Goal: Navigation & Orientation: Find specific page/section

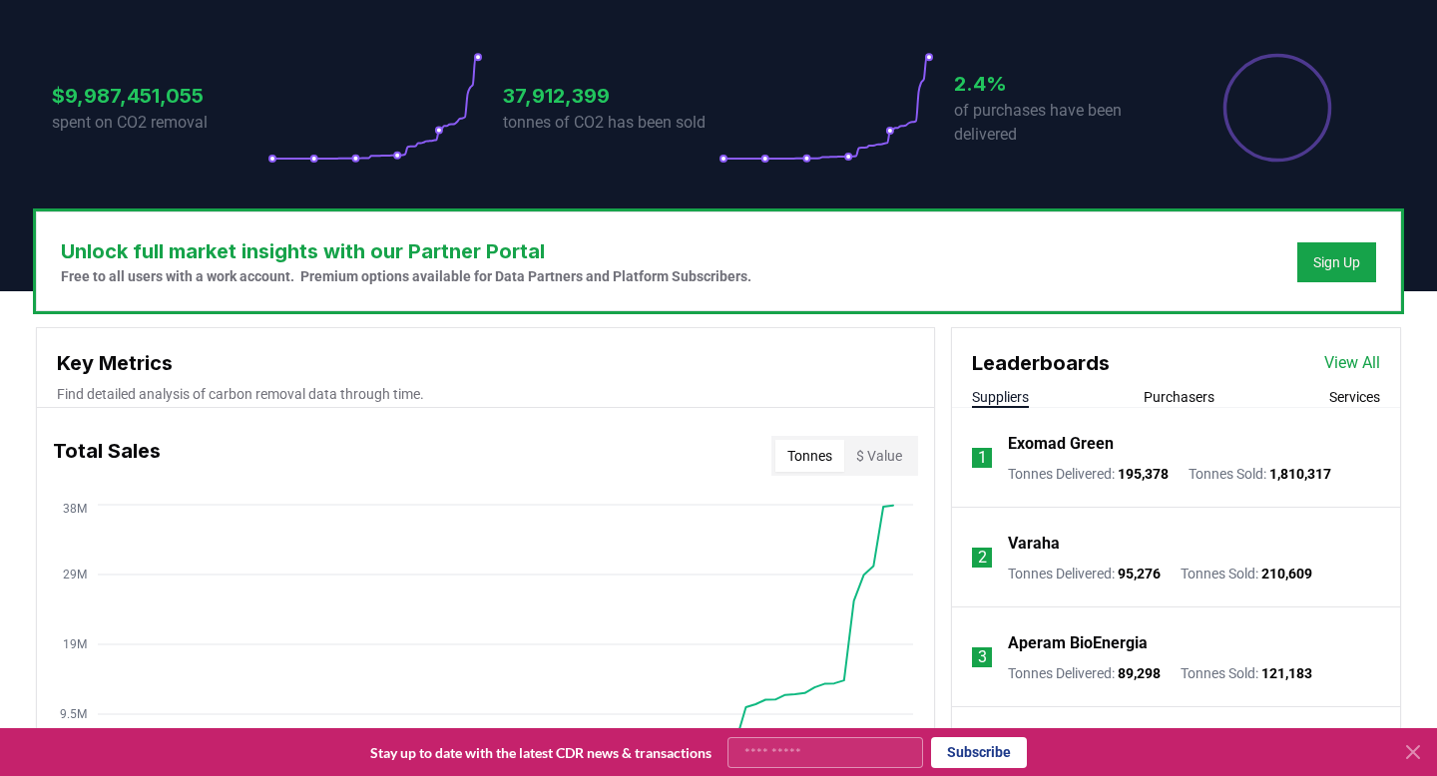
scroll to position [497, 0]
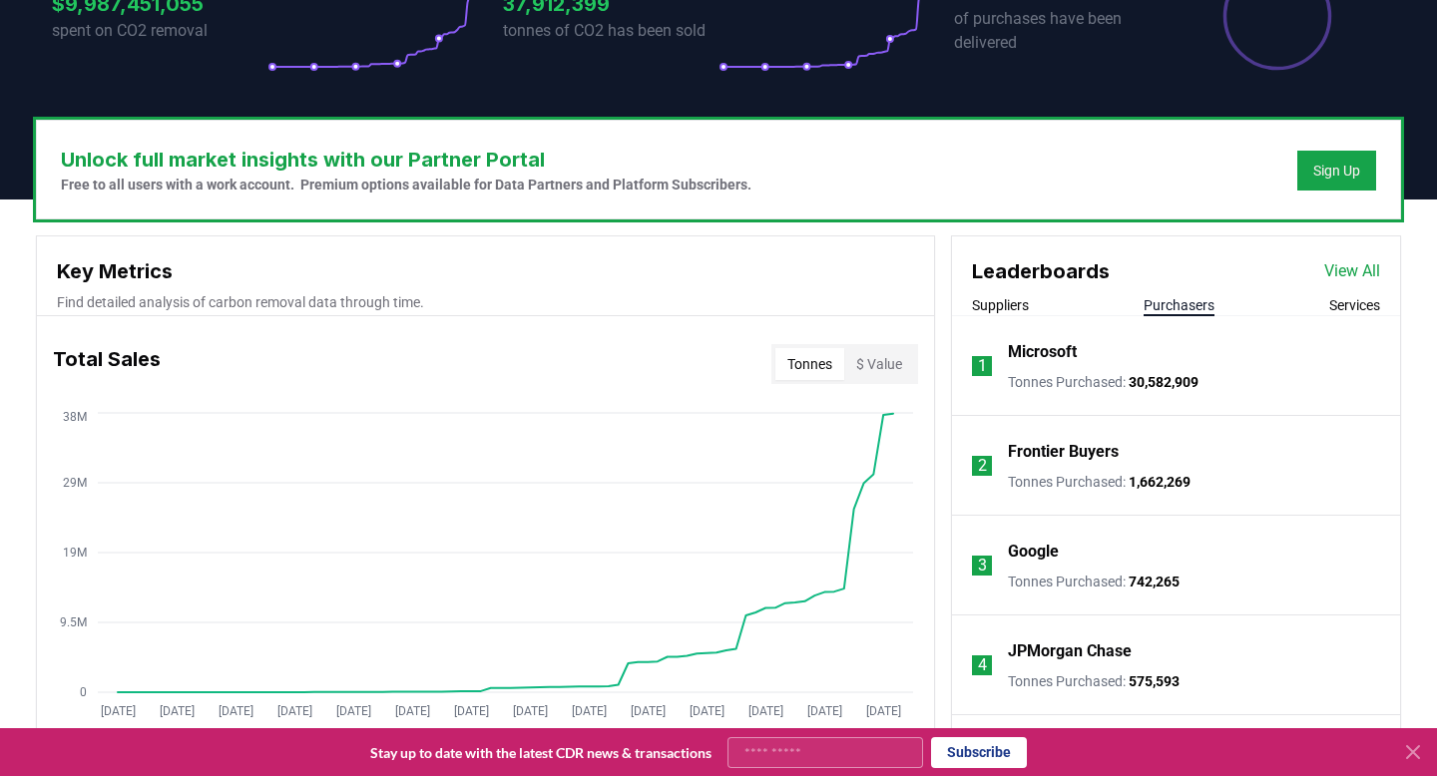
click at [1174, 297] on button "Purchasers" at bounding box center [1179, 305] width 71 height 20
click at [1013, 325] on li "1 Microsoft Tonnes Purchased : 30,582,909" at bounding box center [1176, 366] width 448 height 100
click at [1016, 291] on div "Leaderboards View All Suppliers Purchasers Services" at bounding box center [1176, 277] width 448 height 80
click at [1016, 308] on button "Suppliers" at bounding box center [1000, 305] width 57 height 20
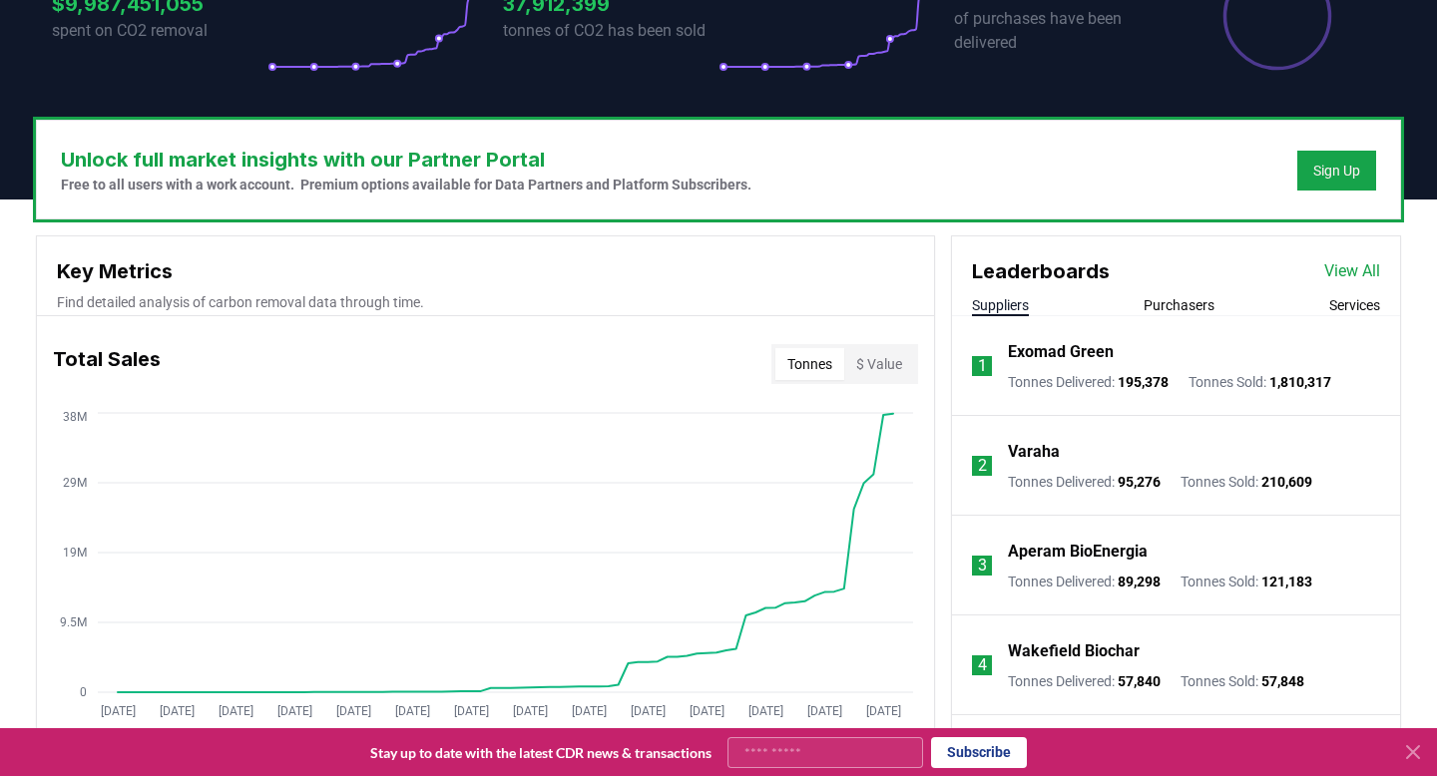
scroll to position [0, 0]
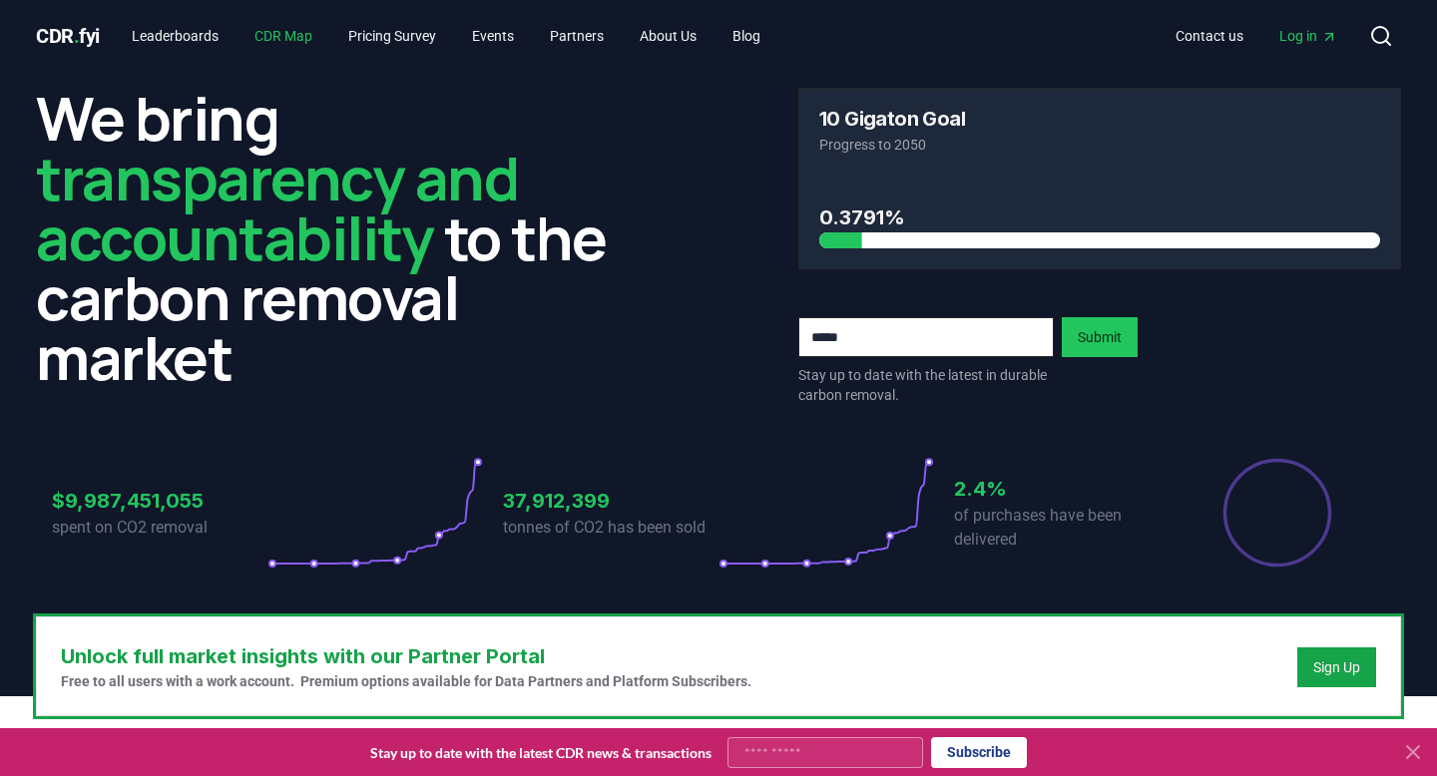
click at [283, 42] on link "CDR Map" at bounding box center [284, 36] width 90 height 36
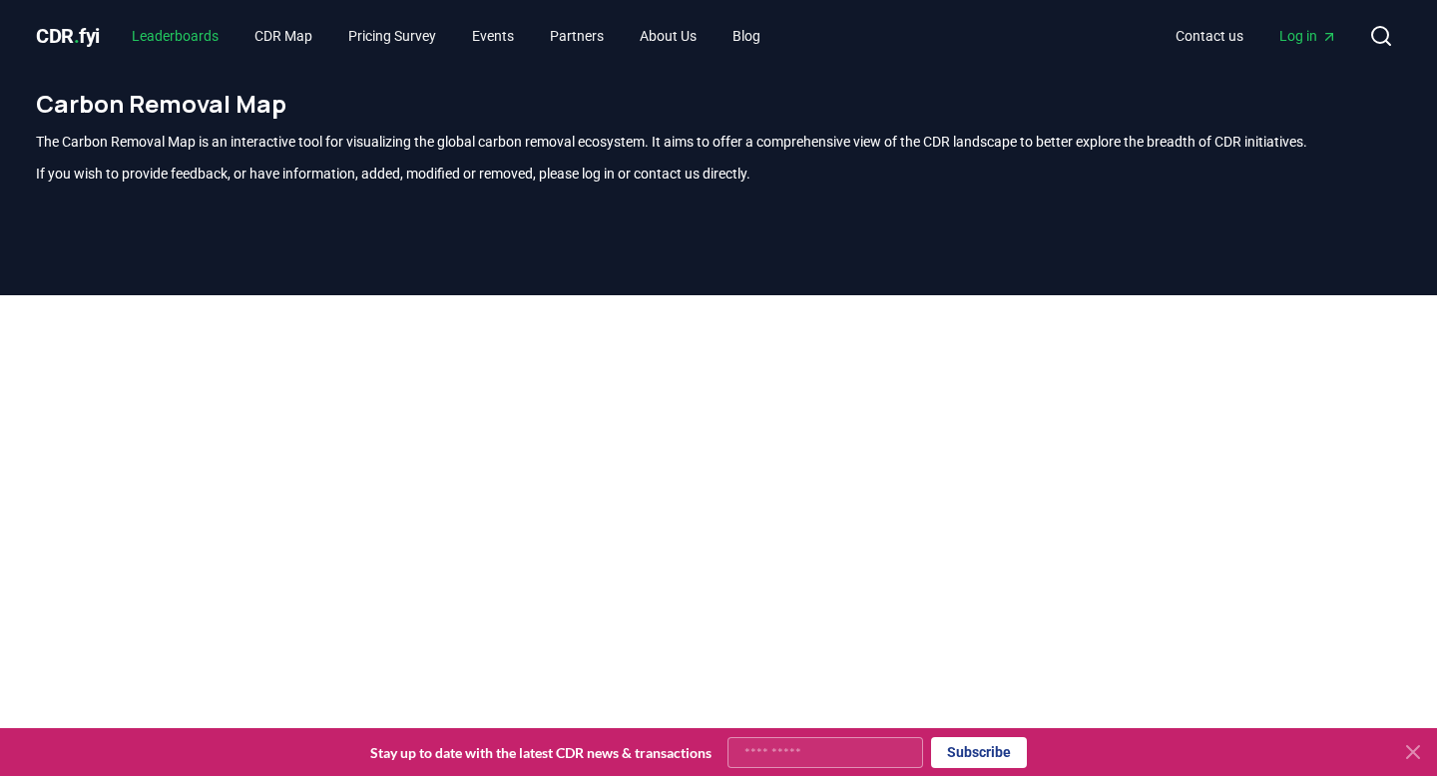
click at [208, 37] on link "Leaderboards" at bounding box center [175, 36] width 119 height 36
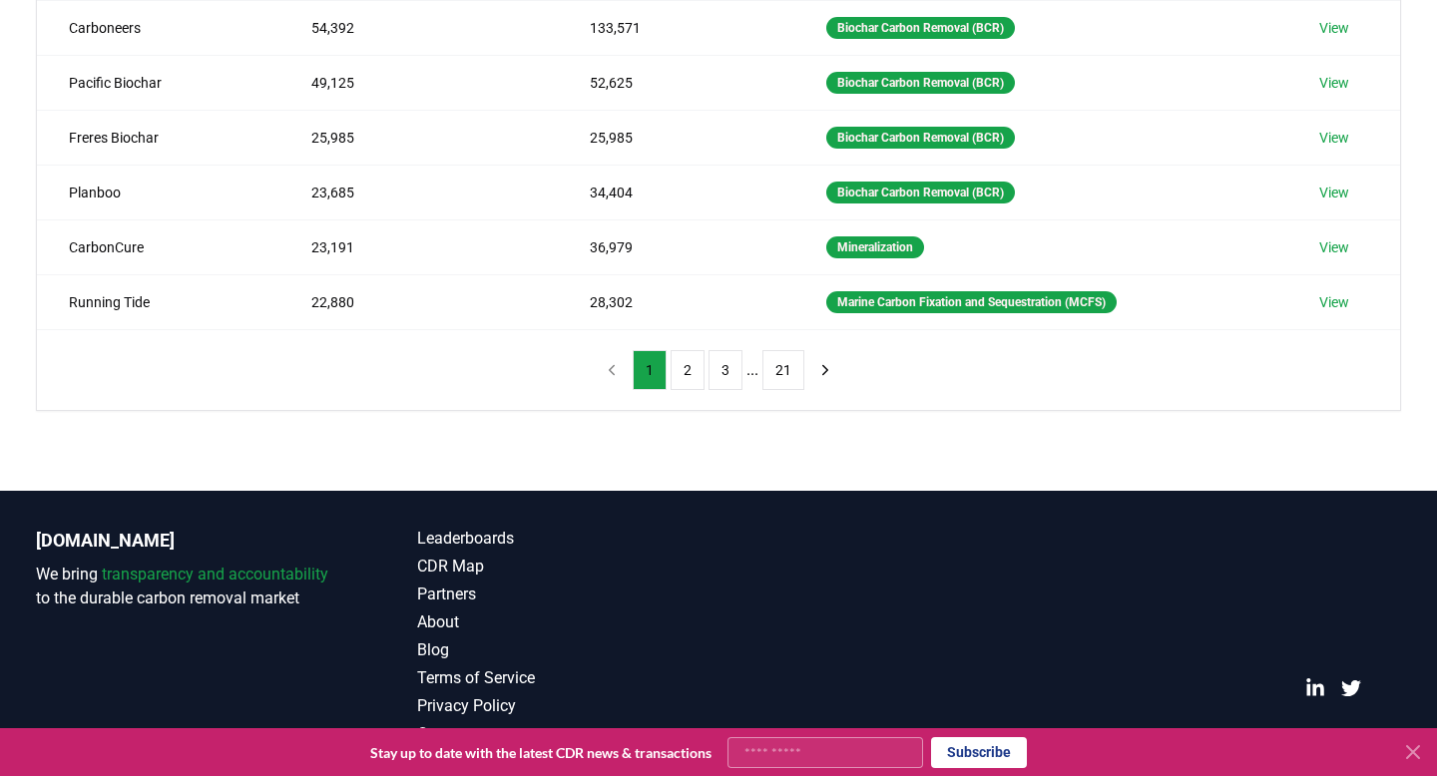
scroll to position [545, 0]
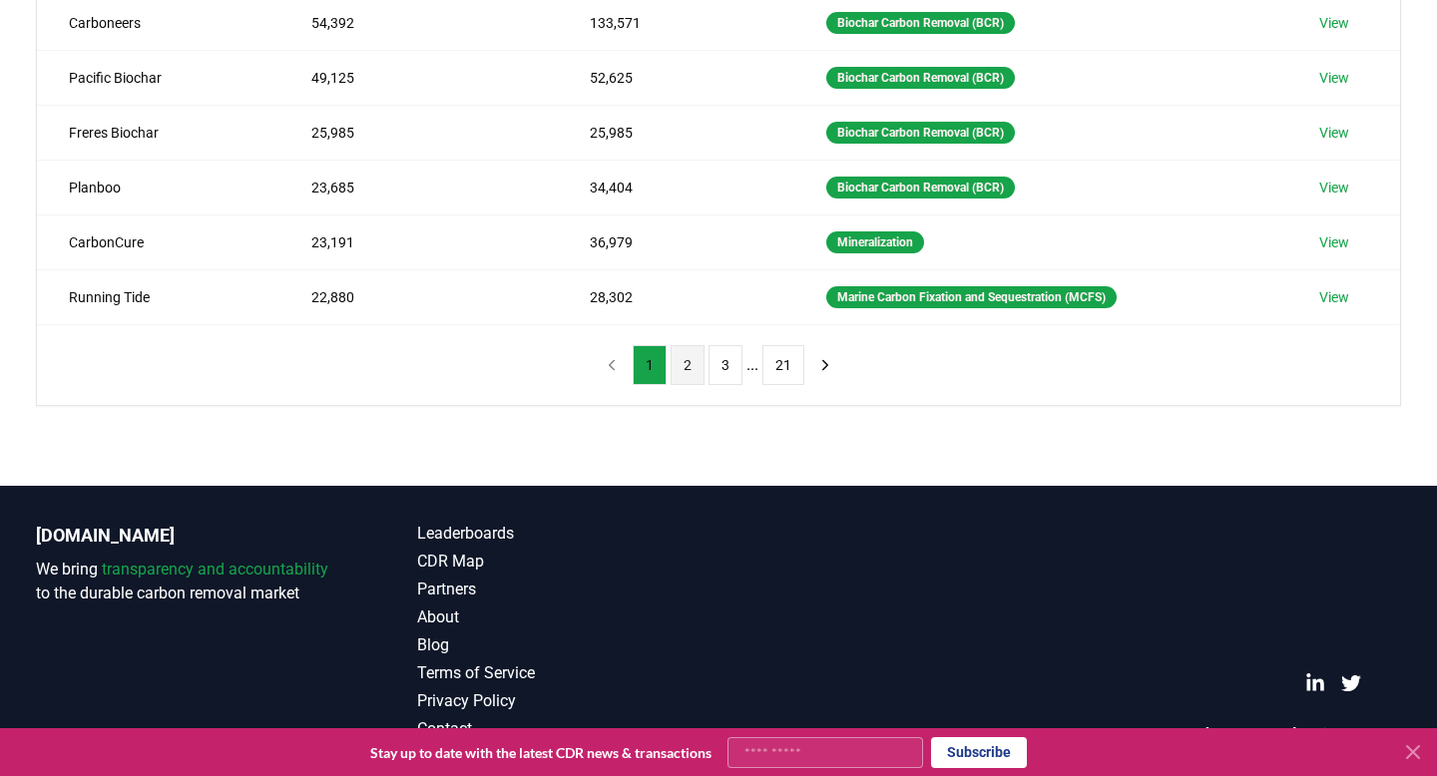
click at [679, 361] on button "2" at bounding box center [688, 365] width 34 height 40
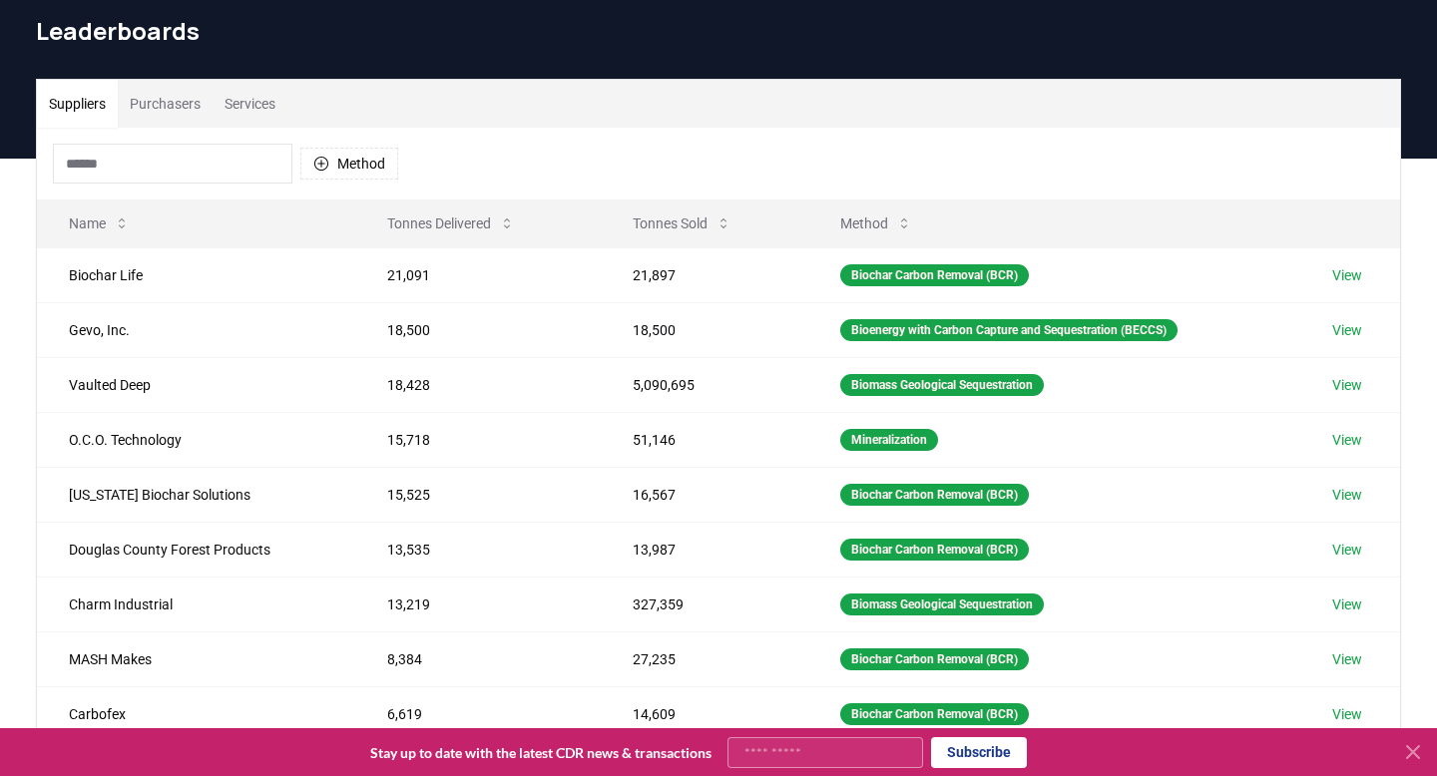
scroll to position [75, 0]
